Goal: Task Accomplishment & Management: Manage account settings

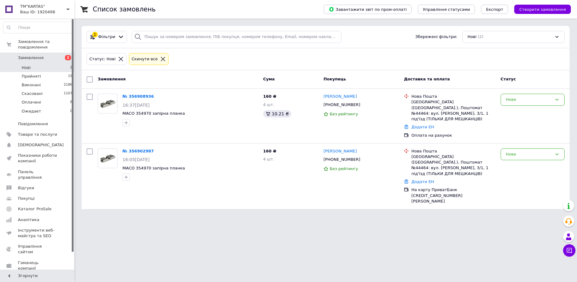
click at [32, 63] on li "Нові 2" at bounding box center [38, 67] width 76 height 9
click at [138, 100] on div "№ 356908936" at bounding box center [138, 96] width 33 height 7
click at [139, 96] on link "№ 356908936" at bounding box center [138, 96] width 32 height 5
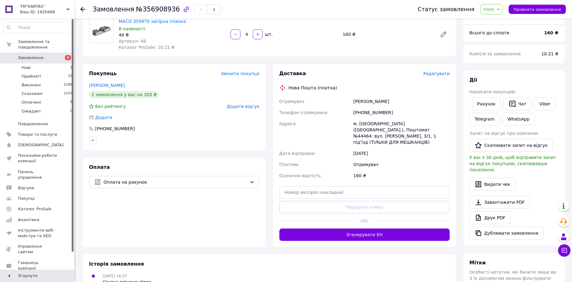
scroll to position [62, 0]
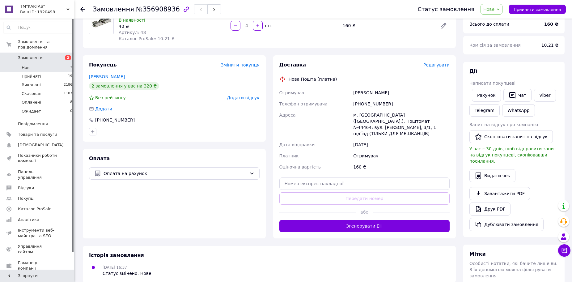
click at [56, 66] on li "Нові 2" at bounding box center [38, 67] width 76 height 9
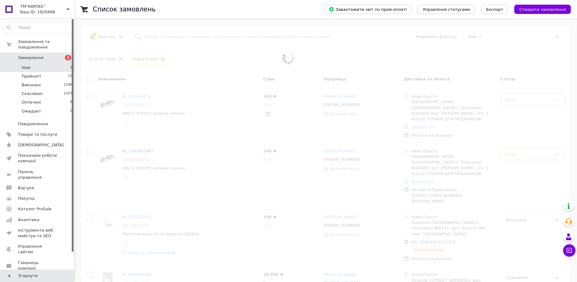
click at [64, 63] on li "Нові 2" at bounding box center [38, 67] width 76 height 9
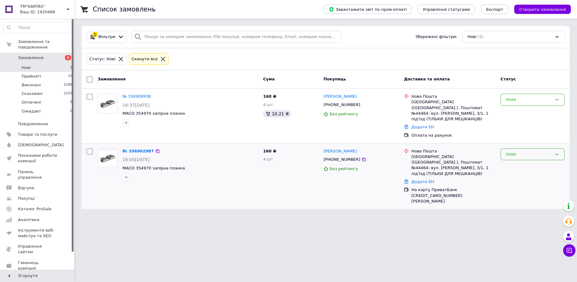
click at [512, 151] on div "Нове" at bounding box center [529, 154] width 46 height 6
click at [517, 181] on li "Скасовано" at bounding box center [532, 184] width 63 height 11
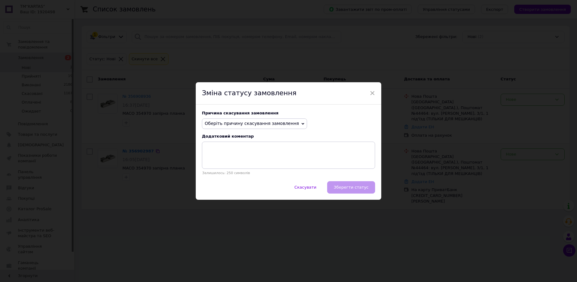
click at [255, 130] on div "Причина скасування замовлення Оберіть причину скасування замовлення Немає в ная…" at bounding box center [289, 143] width 186 height 77
click at [256, 125] on span "Оберіть причину скасування замовлення" at bounding box center [252, 123] width 94 height 5
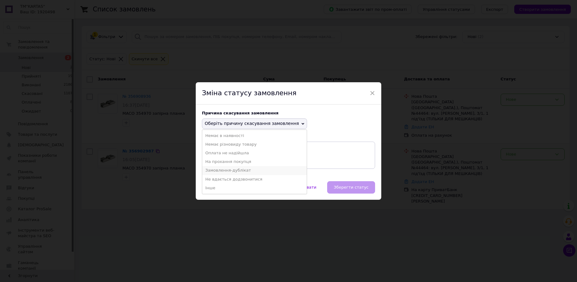
click at [233, 170] on li "Замовлення-дублікат" at bounding box center [254, 170] width 105 height 9
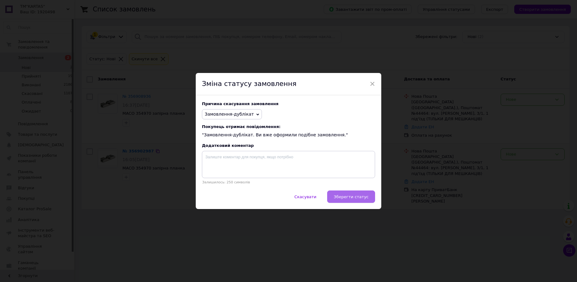
click at [349, 194] on button "Зберегти статус" at bounding box center [351, 196] width 48 height 12
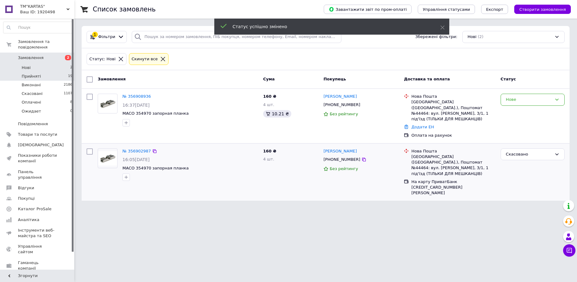
click at [50, 72] on li "Прийняті 19" at bounding box center [38, 76] width 76 height 9
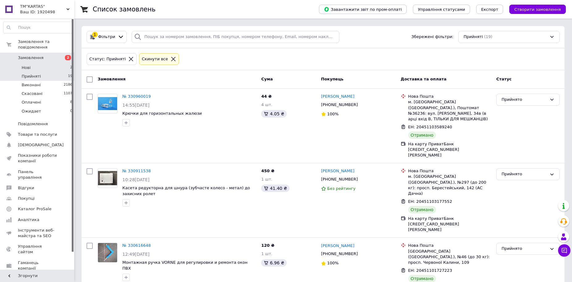
click at [62, 64] on li "Нові 2" at bounding box center [38, 67] width 76 height 9
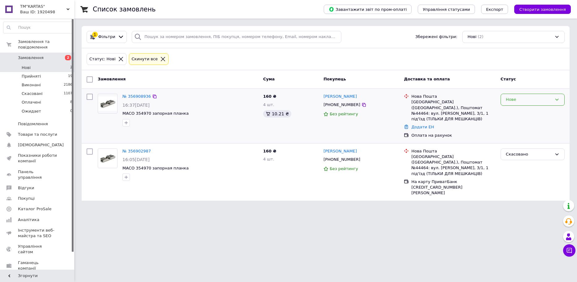
click at [525, 100] on div "Нове" at bounding box center [529, 99] width 46 height 6
click at [520, 112] on li "Прийнято" at bounding box center [532, 112] width 63 height 11
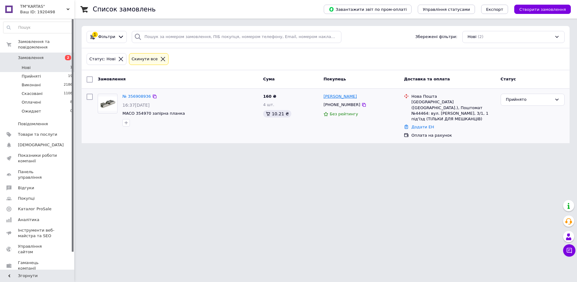
click at [340, 99] on link "[PERSON_NAME]" at bounding box center [339, 97] width 33 height 6
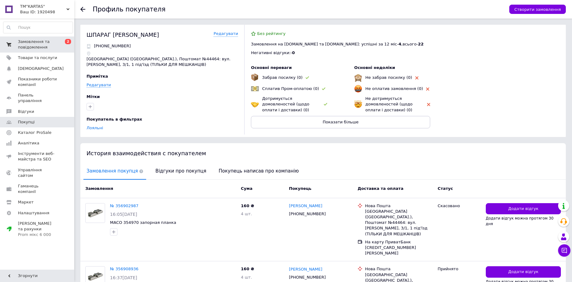
click at [45, 50] on link "Замовлення та повідомлення 0 2" at bounding box center [38, 44] width 76 height 16
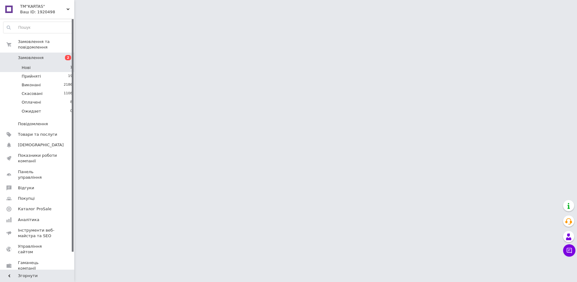
click at [41, 65] on li "Нові 1" at bounding box center [38, 67] width 76 height 9
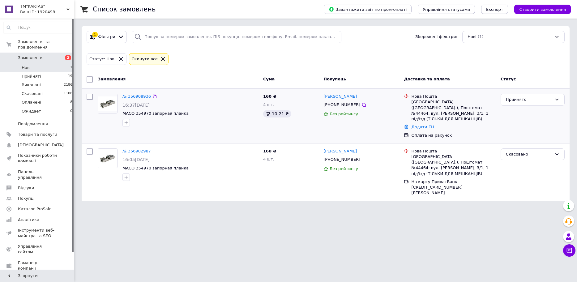
click at [131, 95] on link "№ 356908936" at bounding box center [136, 96] width 28 height 5
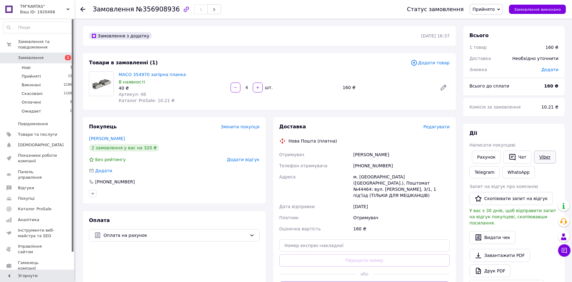
click at [541, 157] on link "Viber" at bounding box center [545, 157] width 22 height 13
click at [438, 77] on div "MACO 354970 запірна планка В наявності 40 ₴ Артикул: 48 Каталог ProSale: 10.21 …" at bounding box center [284, 87] width 336 height 35
drag, startPoint x: 190, startPoint y: 74, endPoint x: 119, endPoint y: 75, distance: 70.8
click at [119, 75] on span "MACO 354970 запірна планка" at bounding box center [172, 74] width 107 height 6
copy link "MACO 354970 запірна планка"
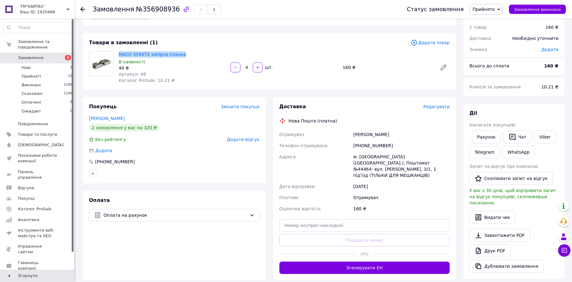
scroll to position [31, 0]
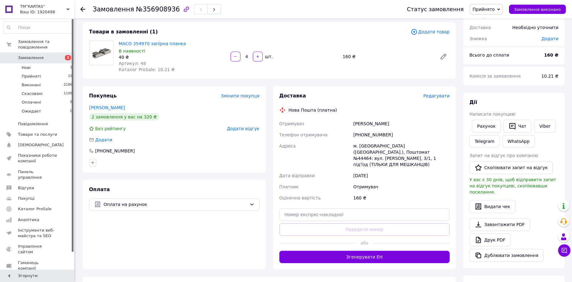
click at [390, 258] on div "Доставка Редагувати Нова Пошта (платна) Отримувач Шпарага Оля Телефон отримувач…" at bounding box center [364, 177] width 183 height 183
click at [392, 251] on button "Згенерувати ЕН" at bounding box center [365, 257] width 171 height 12
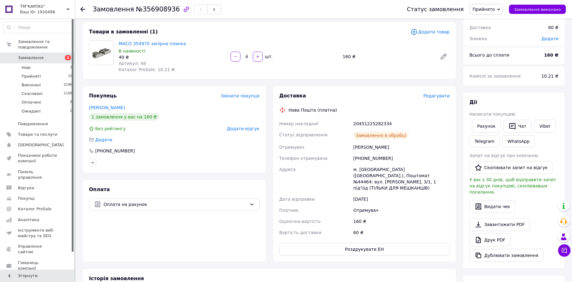
click at [485, 9] on span "Прийнято" at bounding box center [484, 9] width 22 height 5
click at [377, 244] on button "Роздрукувати ЕН" at bounding box center [365, 249] width 171 height 12
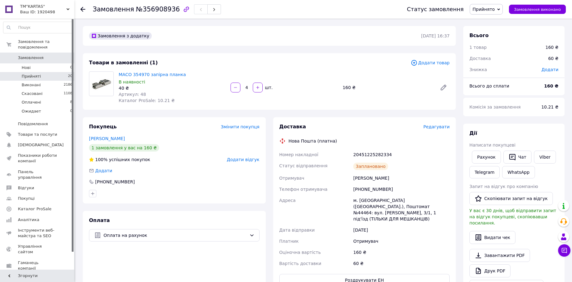
click at [46, 72] on li "Прийняті 20" at bounding box center [38, 76] width 76 height 9
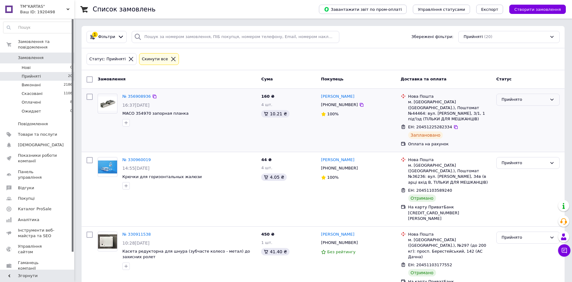
click at [518, 102] on div "Прийнято" at bounding box center [524, 99] width 45 height 6
click at [518, 111] on li "Виконано" at bounding box center [528, 112] width 63 height 11
